Goal: Task Accomplishment & Management: Complete application form

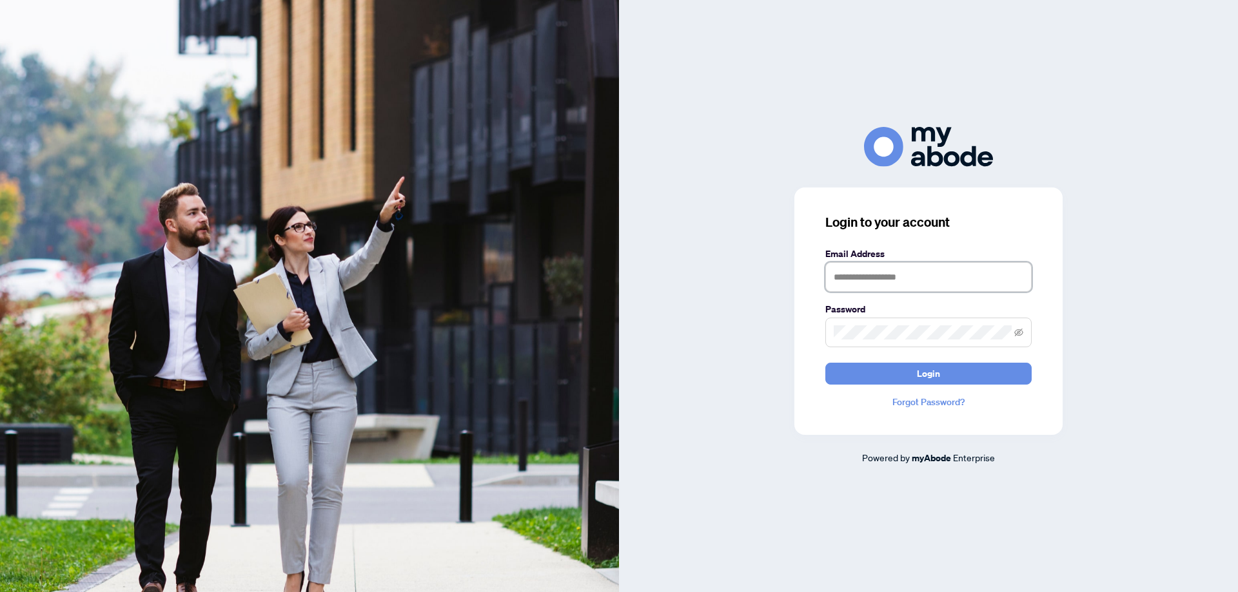
click at [871, 282] on input "text" at bounding box center [928, 277] width 206 height 30
type input "**********"
click at [954, 379] on button "Login" at bounding box center [928, 374] width 206 height 22
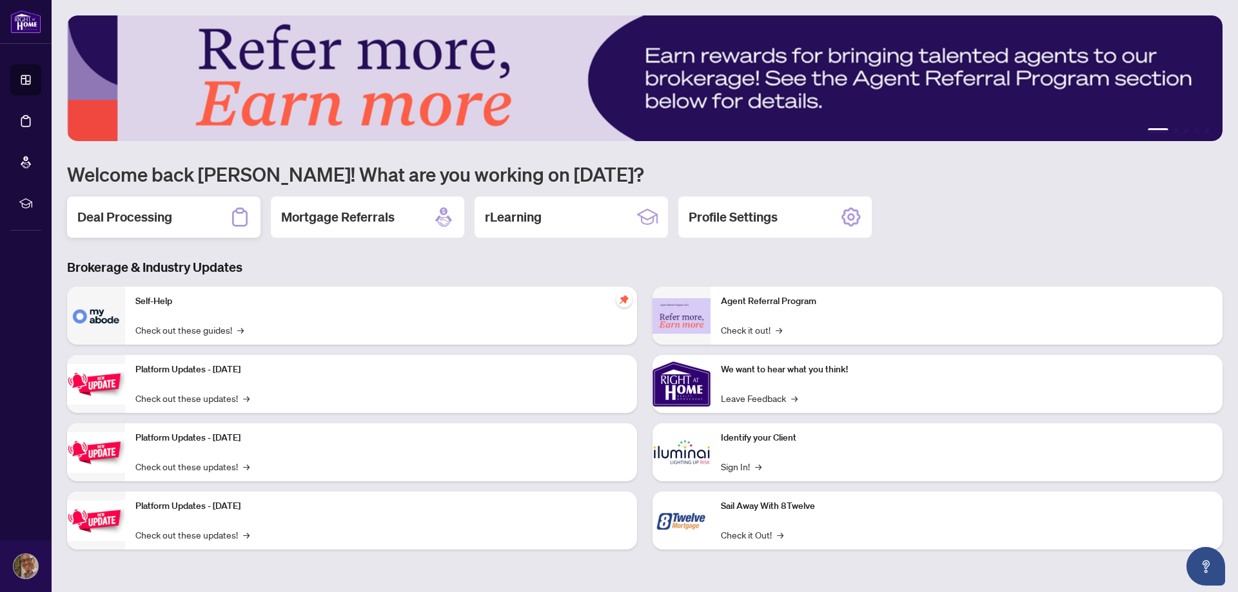
click at [140, 220] on h2 "Deal Processing" at bounding box center [124, 217] width 95 height 18
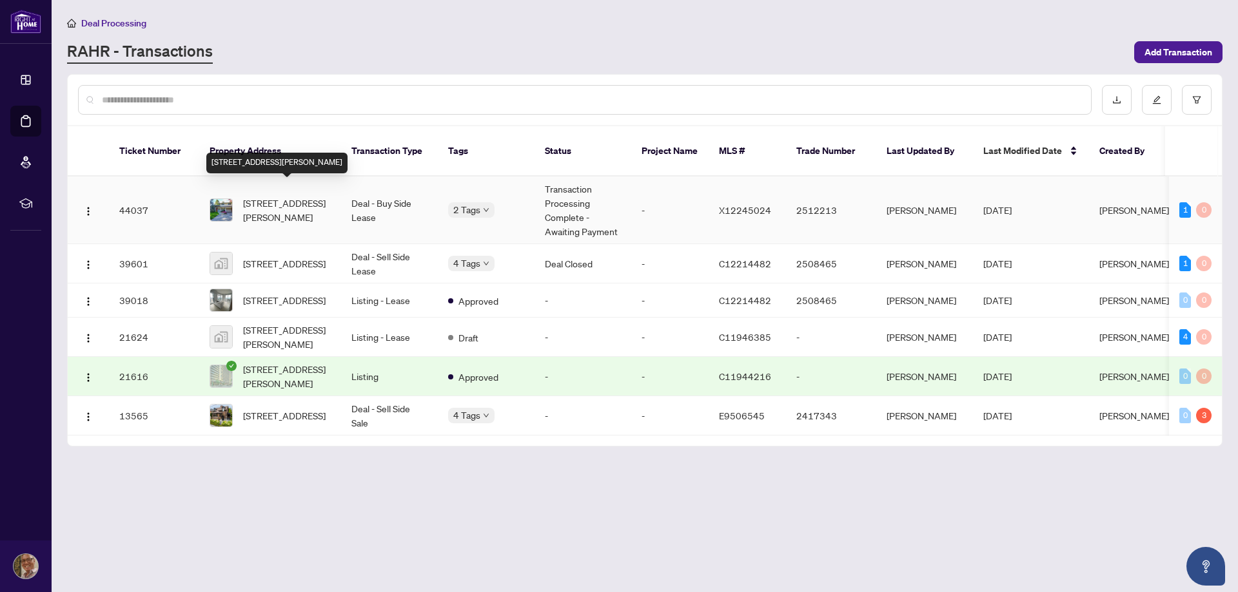
click at [274, 202] on span "[STREET_ADDRESS][PERSON_NAME]" at bounding box center [287, 210] width 88 height 28
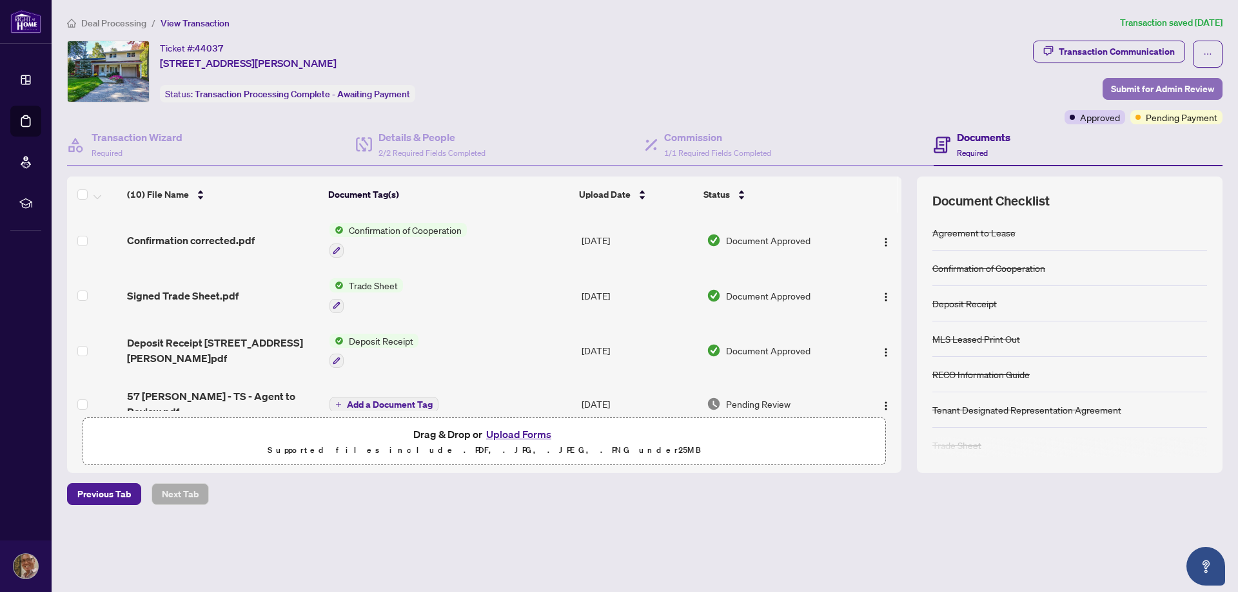
click at [1173, 88] on span "Submit for Admin Review" at bounding box center [1162, 89] width 103 height 21
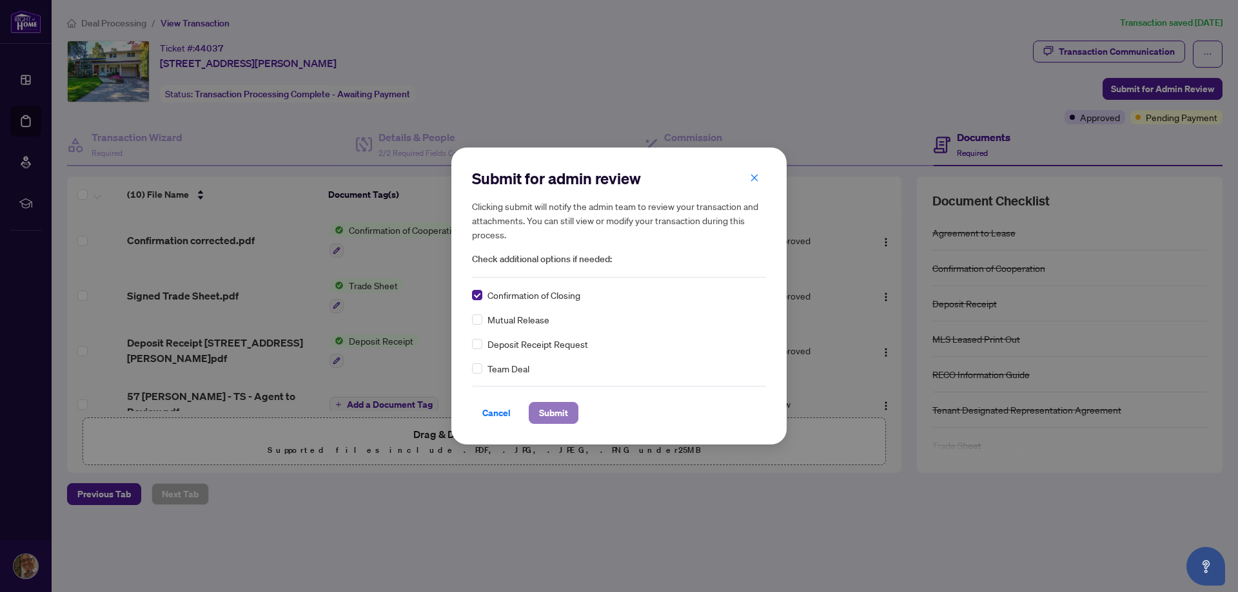
click at [551, 414] on span "Submit" at bounding box center [553, 413] width 29 height 21
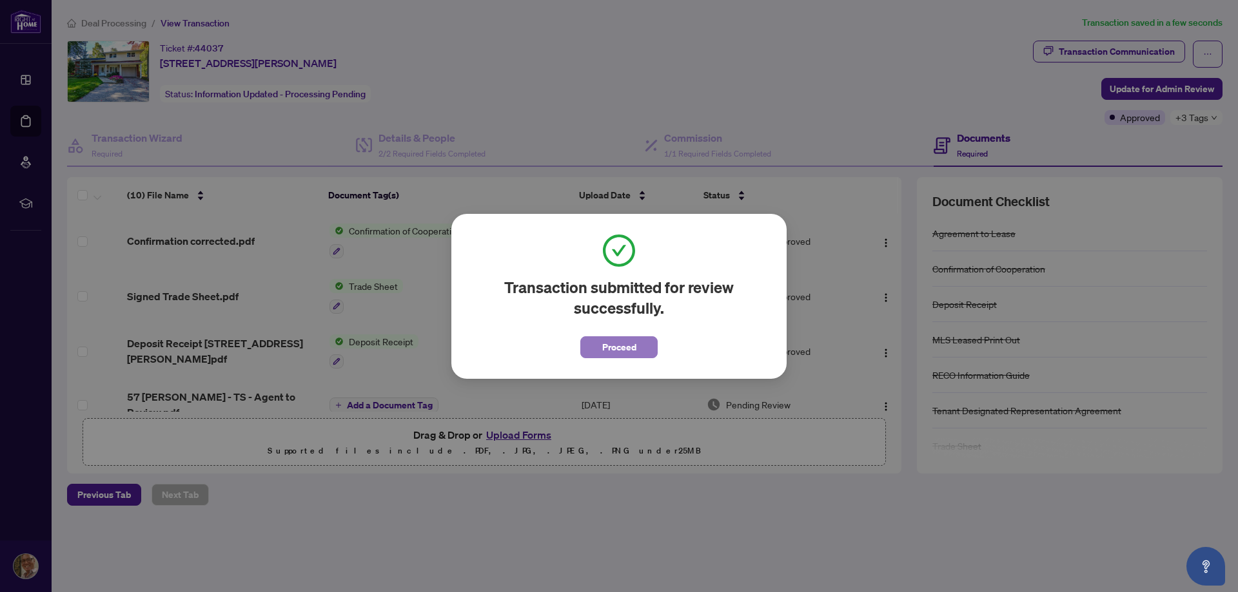
click at [623, 345] on span "Proceed" at bounding box center [619, 347] width 34 height 21
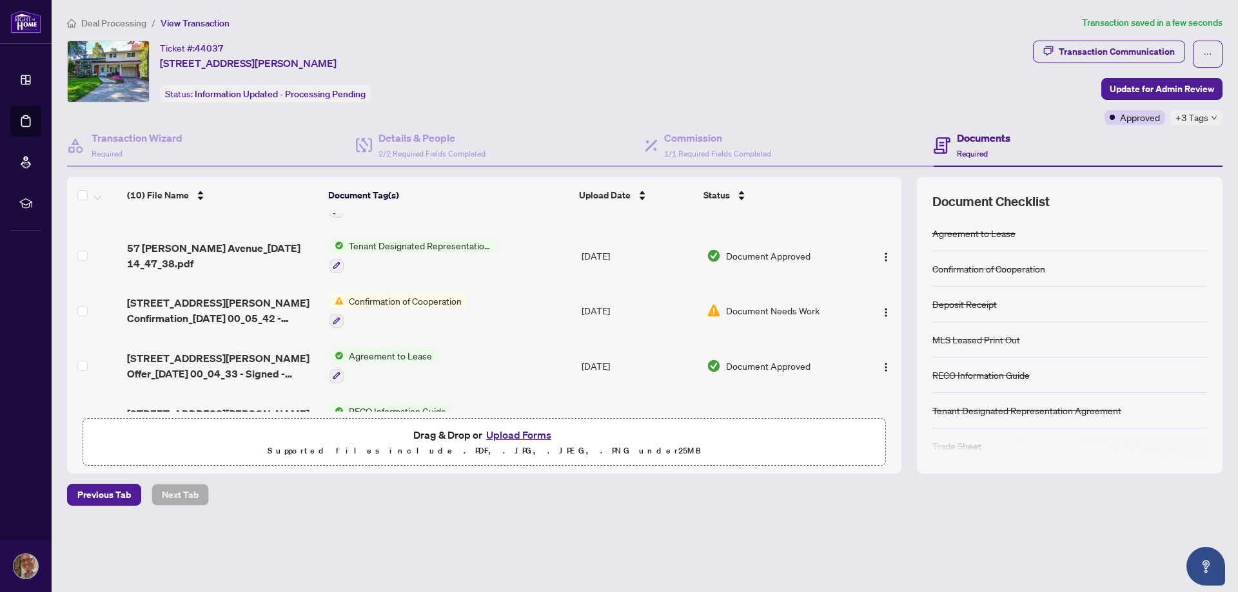
scroll to position [322, 0]
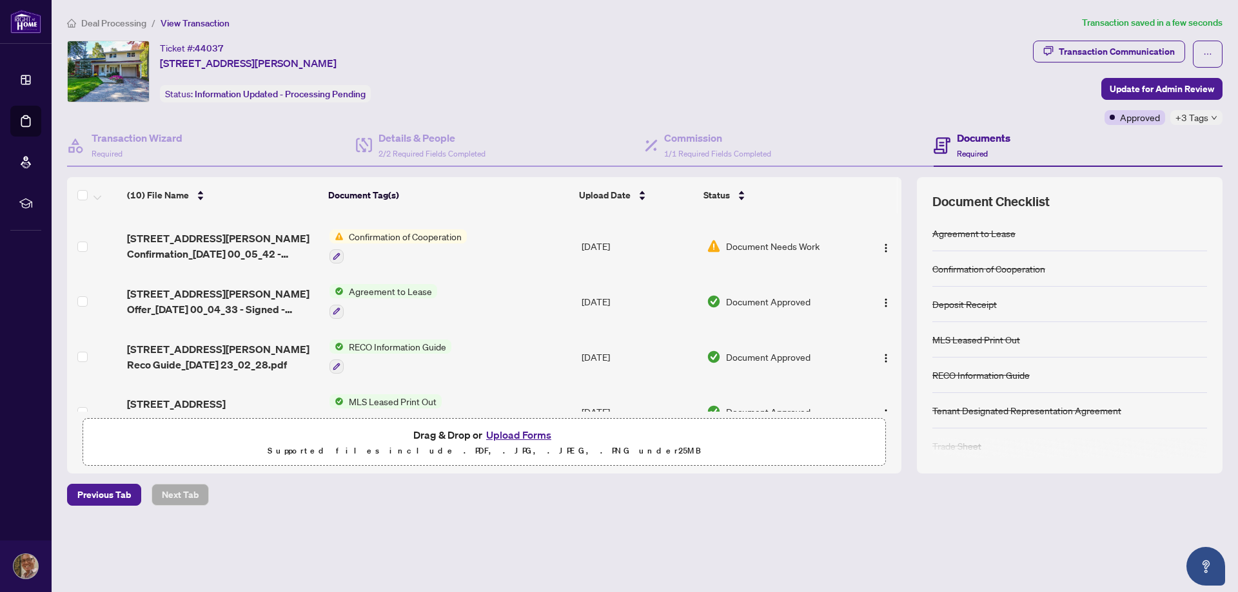
click at [1212, 117] on icon "down" at bounding box center [1214, 118] width 6 height 6
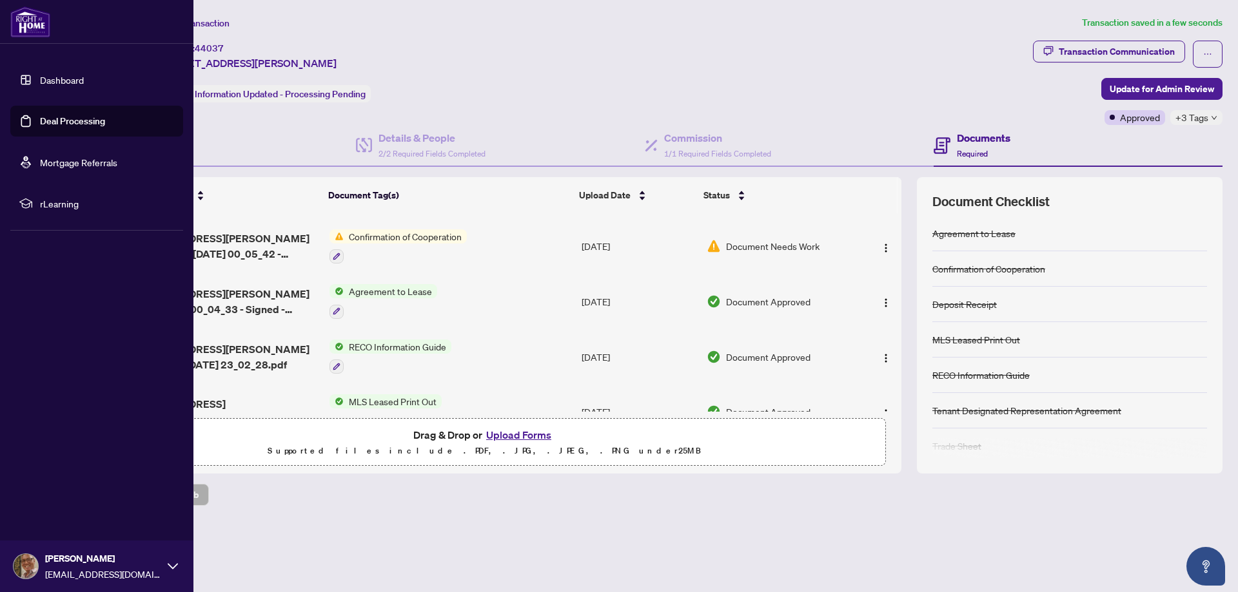
click at [172, 565] on icon at bounding box center [173, 566] width 10 height 10
click at [49, 489] on span "Logout" at bounding box center [51, 490] width 29 height 21
